Goal: Task Accomplishment & Management: Manage account settings

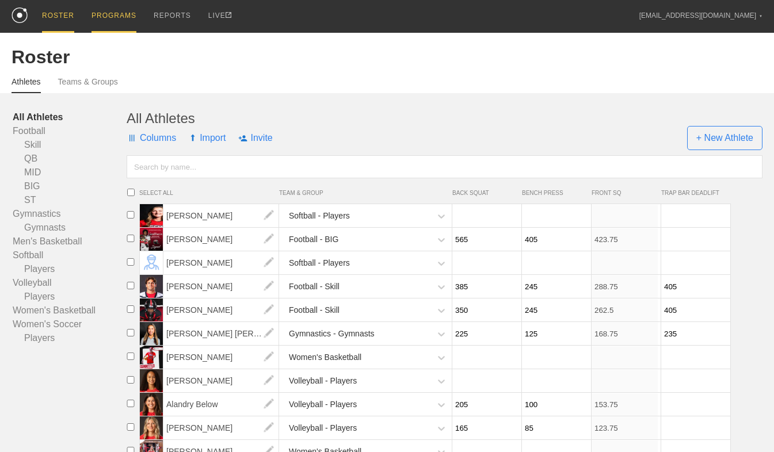
click at [113, 18] on div "PROGRAMS" at bounding box center [113, 16] width 45 height 33
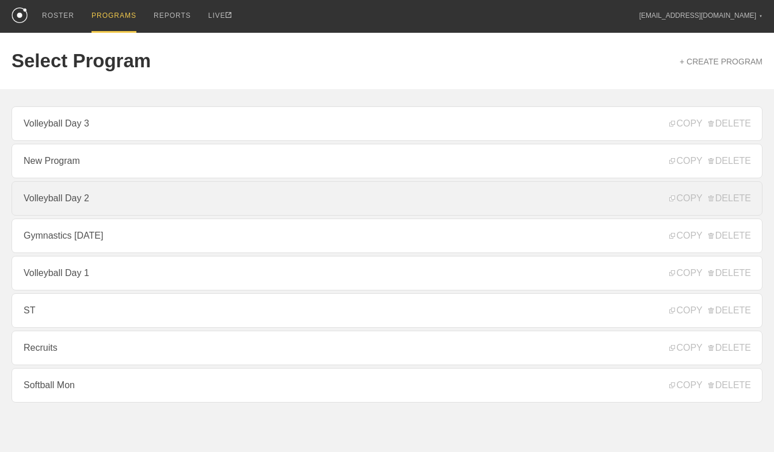
click at [112, 212] on link "Volleyball Day 2" at bounding box center [387, 198] width 751 height 35
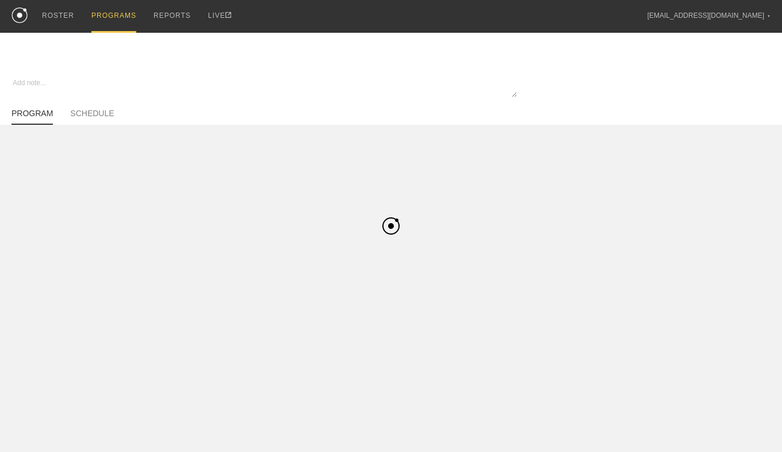
type textarea "x"
type input "Volleyball Day 2"
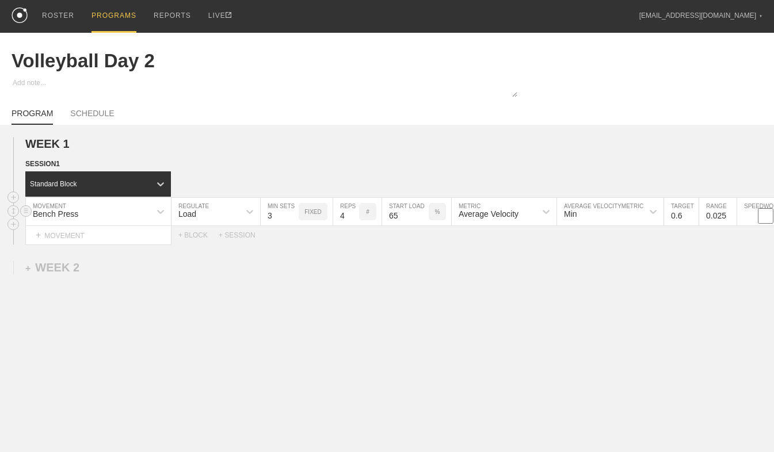
click at [404, 225] on input "65" at bounding box center [405, 212] width 47 height 28
type input "70"
click at [404, 257] on div "WEEK 1 DUPLICATE DELETE SESSION 1 Standard Block DUPLICATE INSERT MOVEMENT AFTE…" at bounding box center [387, 286] width 774 height 322
click at [416, 355] on div "WEEK 1 DUPLICATE DELETE SESSION 1 Standard Block DUPLICATE INSERT MOVEMENT AFTE…" at bounding box center [387, 286] width 774 height 322
click at [87, 114] on link "SCHEDULE" at bounding box center [92, 117] width 44 height 16
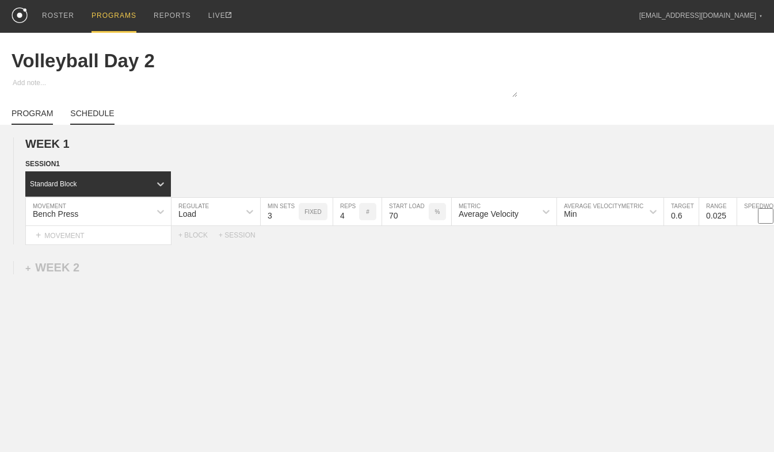
type textarea "x"
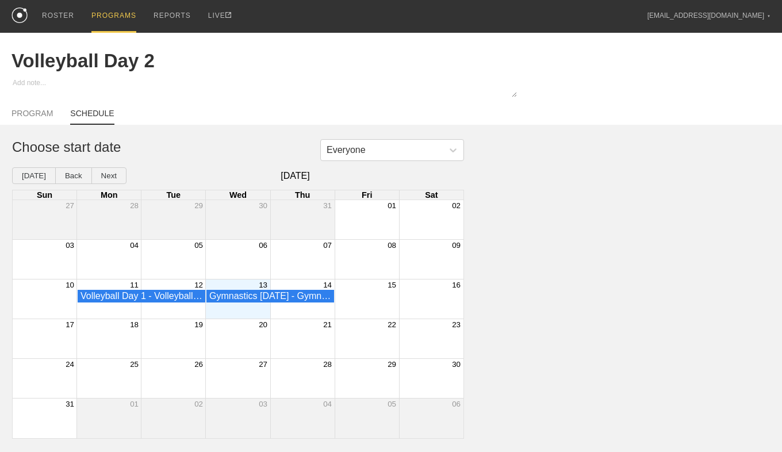
click at [235, 290] on div "13" at bounding box center [238, 285] width 64 height 10
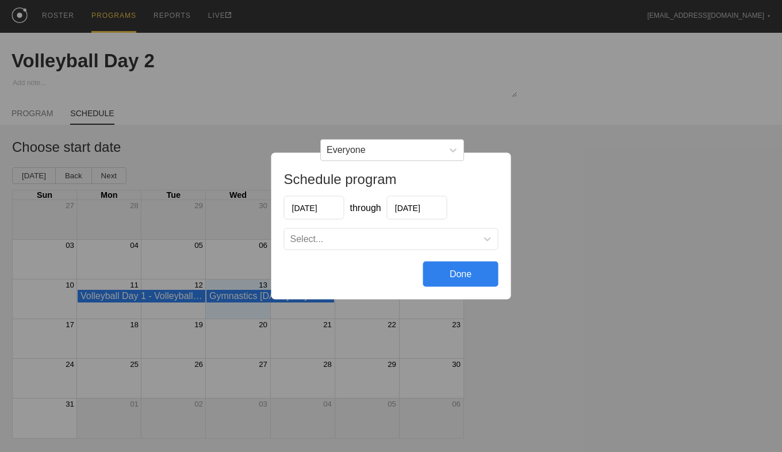
click at [189, 300] on div "Schedule program [DATE] through [DATE] Select... Done" at bounding box center [391, 226] width 782 height 452
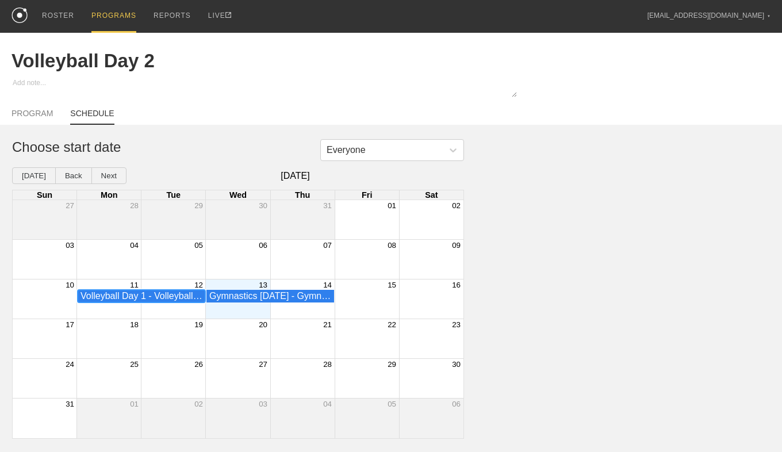
click at [189, 300] on div "Volleyball Day 1 - Volleyball - Players" at bounding box center [142, 296] width 122 height 10
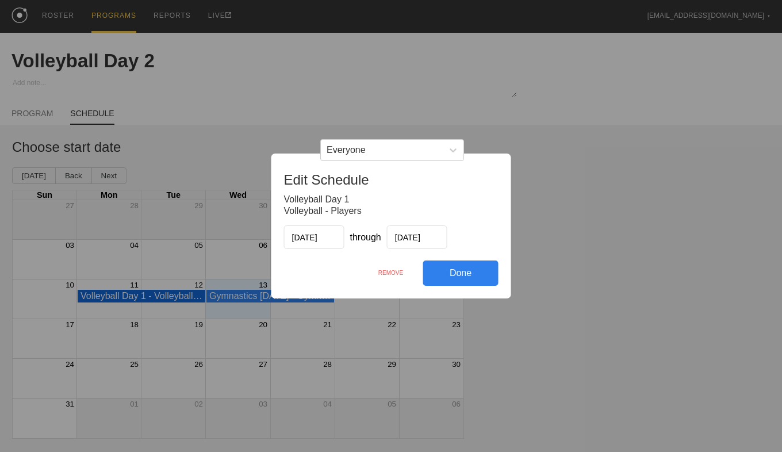
click at [387, 271] on div "REMOVE" at bounding box center [391, 273] width 64 height 25
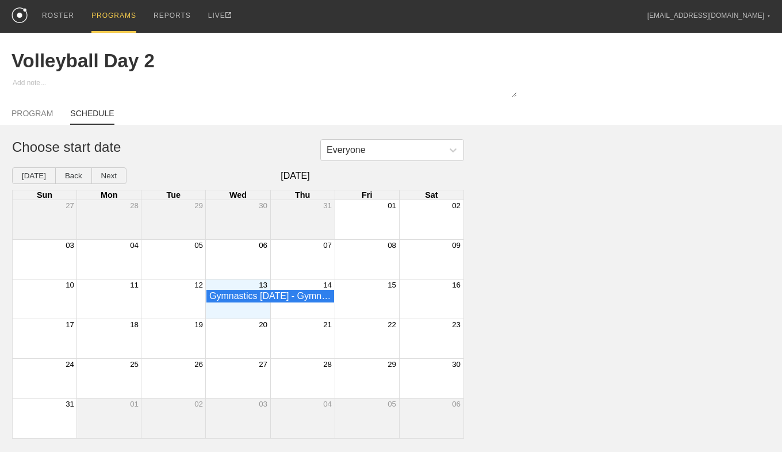
click at [242, 316] on div "Month View" at bounding box center [237, 299] width 64 height 39
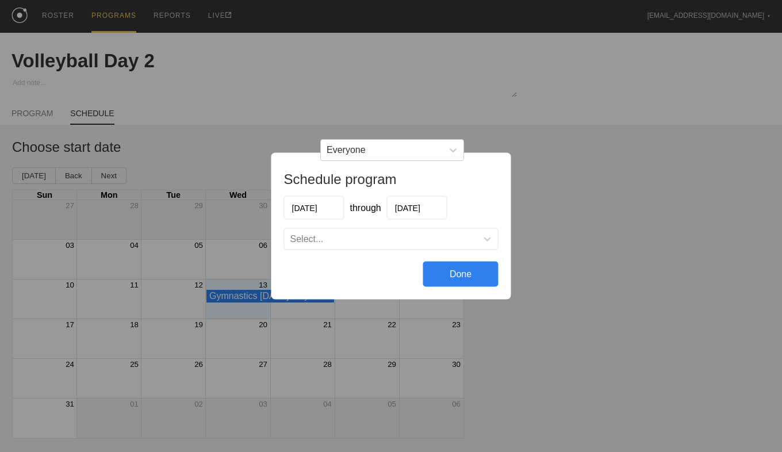
click at [355, 239] on div "Select..." at bounding box center [381, 240] width 193 height 12
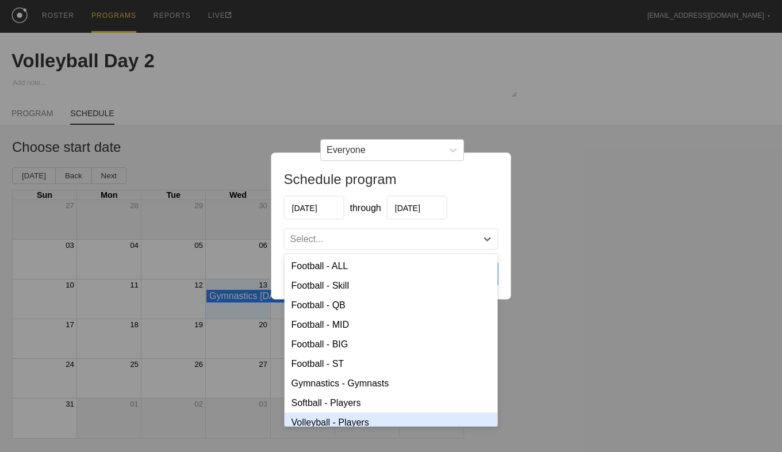
click at [349, 431] on div "Schedule program [DATE] through [DATE] option Volleyball - Players focused, 9 o…" at bounding box center [391, 226] width 782 height 452
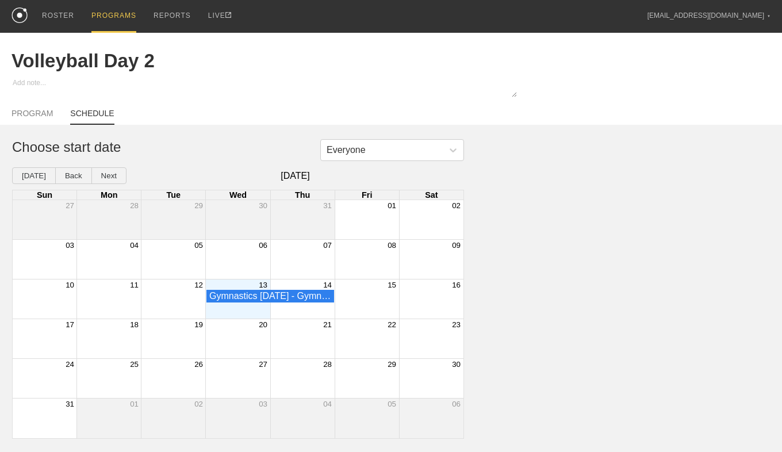
click at [258, 319] on div "Month View" at bounding box center [237, 299] width 64 height 39
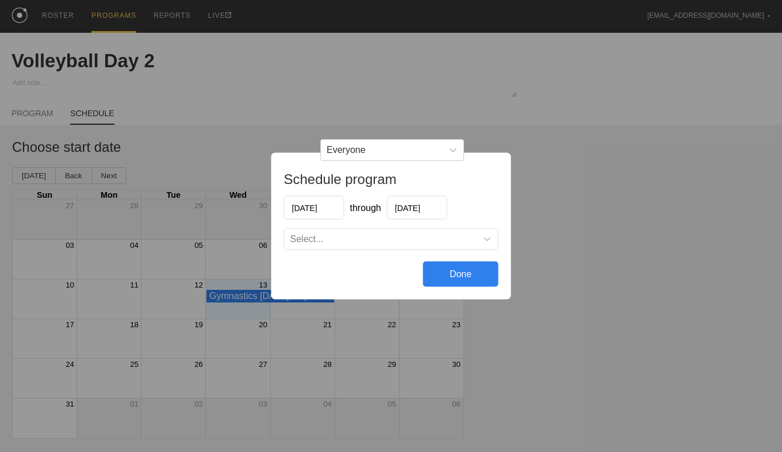
click at [366, 242] on div "Select..." at bounding box center [381, 240] width 193 height 12
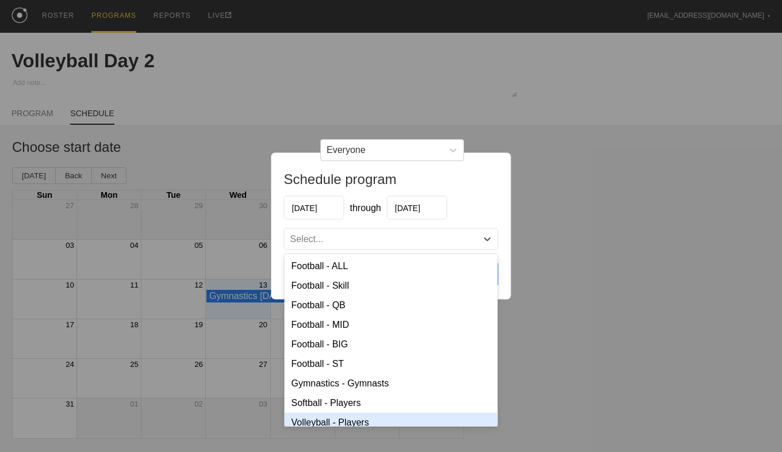
click at [353, 423] on div "Volleyball - Players" at bounding box center [391, 423] width 213 height 20
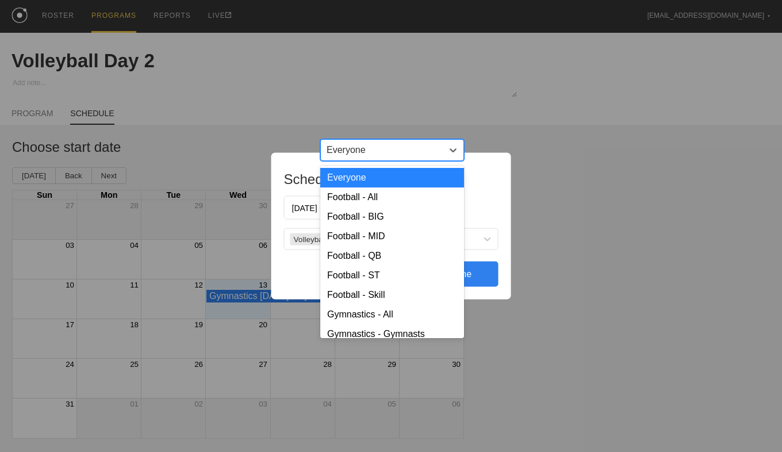
click at [411, 159] on div "Everyone" at bounding box center [382, 150] width 122 height 17
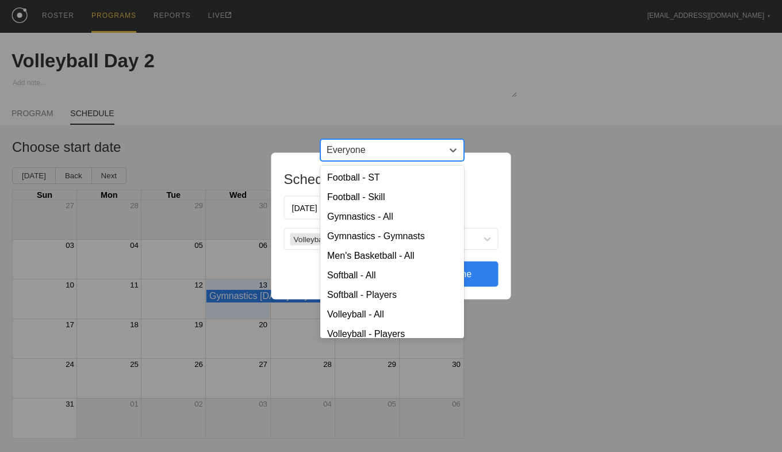
scroll to position [168, 0]
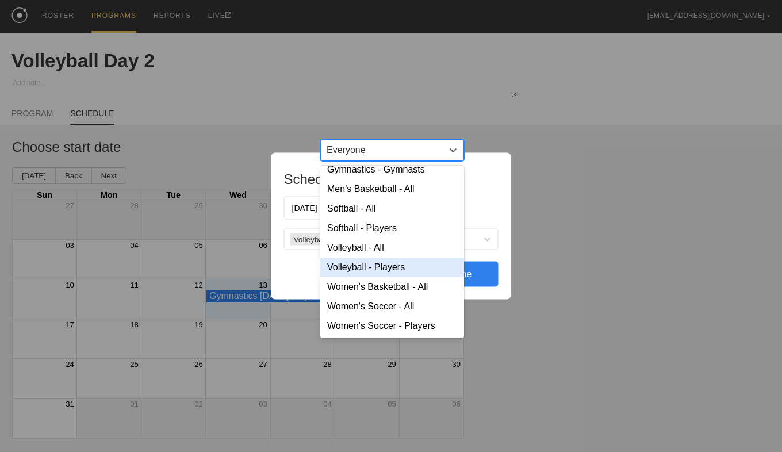
click at [372, 271] on div "Volleyball - Players" at bounding box center [392, 268] width 144 height 20
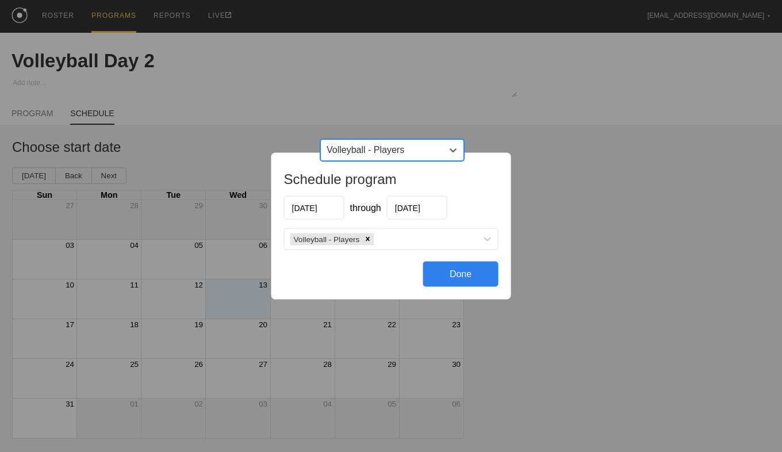
click at [460, 277] on div "Done" at bounding box center [460, 274] width 75 height 25
